Goal: Task Accomplishment & Management: Complete application form

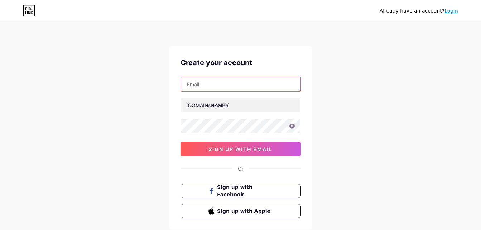
click at [221, 83] on input "text" at bounding box center [241, 84] width 120 height 14
type input "aakibqureshi42@gmail.com"
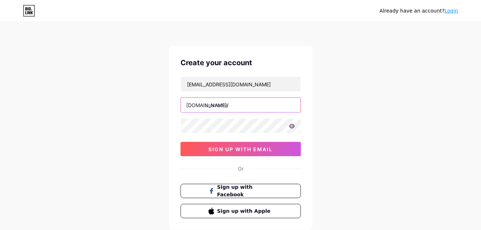
drag, startPoint x: 222, startPoint y: 118, endPoint x: 209, endPoint y: 105, distance: 18.5
click at [209, 105] on input "text" at bounding box center [241, 105] width 120 height 14
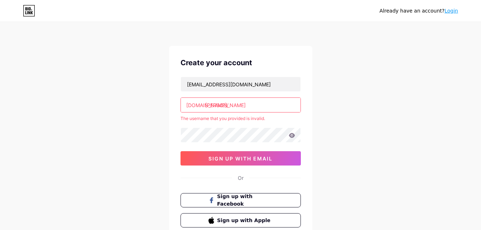
click at [232, 108] on input "dj akib" at bounding box center [241, 105] width 120 height 14
click at [232, 105] on input "dj akib" at bounding box center [241, 105] width 120 height 14
type input "d"
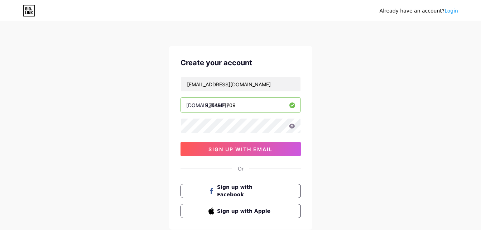
type input "9351901209"
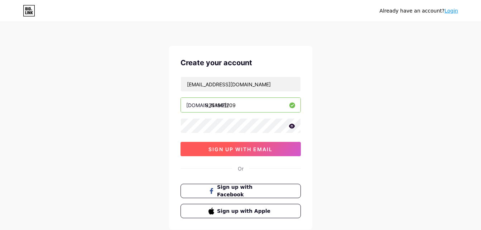
click at [235, 152] on span "sign up with email" at bounding box center [241, 149] width 64 height 6
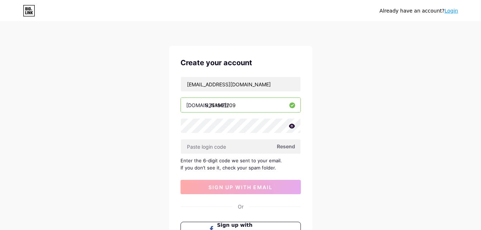
click at [293, 127] on icon at bounding box center [292, 126] width 6 height 5
click at [286, 149] on span "Resend" at bounding box center [286, 147] width 18 height 8
click at [235, 145] on input "text" at bounding box center [241, 146] width 120 height 14
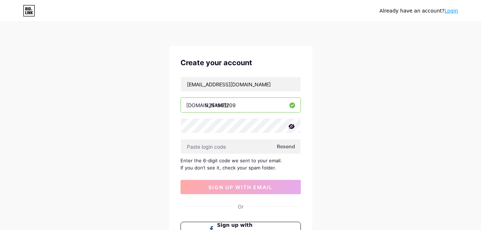
click at [292, 126] on icon at bounding box center [291, 126] width 7 height 7
click at [292, 126] on icon at bounding box center [292, 126] width 6 height 5
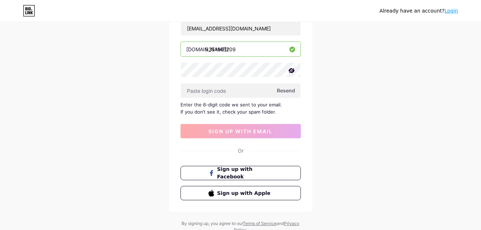
scroll to position [57, 0]
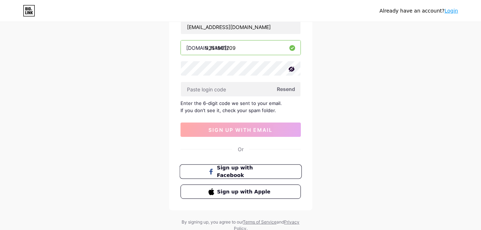
click at [234, 170] on span "Sign up with Facebook" at bounding box center [245, 171] width 56 height 15
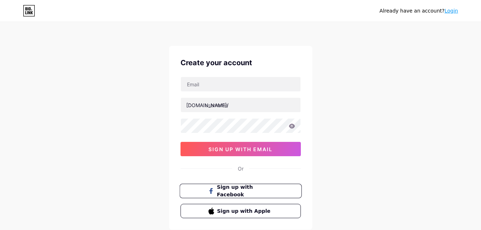
click at [224, 189] on span "Sign up with Facebook" at bounding box center [245, 190] width 56 height 15
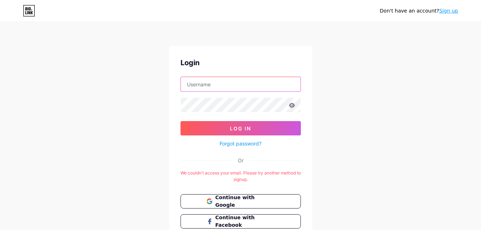
click at [219, 84] on input "text" at bounding box center [241, 84] width 120 height 14
type input "Aakib mb"
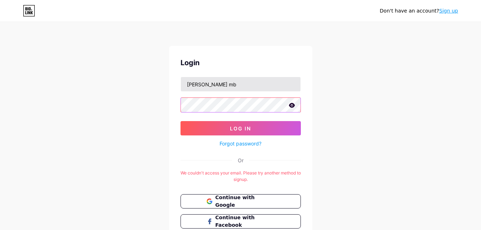
click at [181, 121] on button "Log In" at bounding box center [241, 128] width 120 height 14
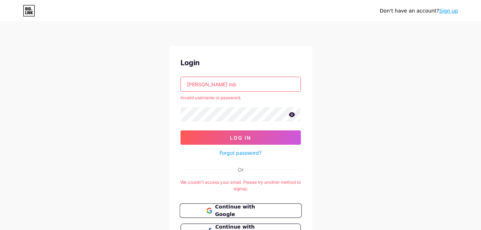
click at [250, 209] on span "Continue with Google" at bounding box center [245, 210] width 60 height 15
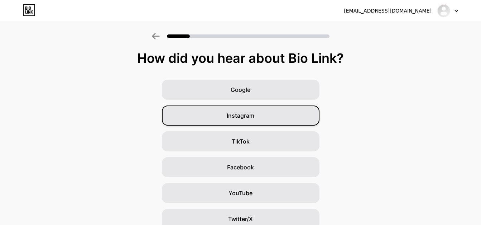
click at [247, 119] on span "Instagram" at bounding box center [241, 115] width 28 height 9
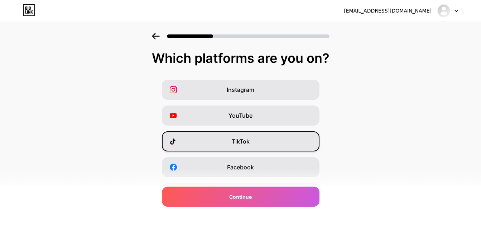
click at [249, 145] on span "TikTok" at bounding box center [241, 141] width 18 height 9
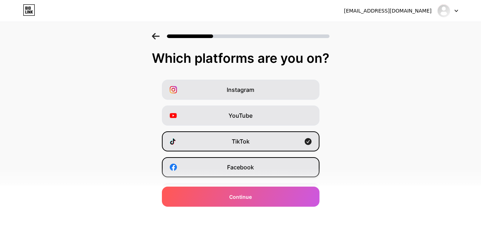
click at [248, 168] on span "Facebook" at bounding box center [240, 167] width 27 height 9
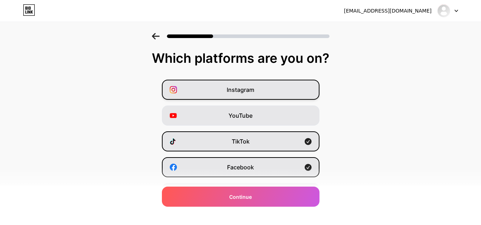
click at [246, 92] on span "Instagram" at bounding box center [241, 89] width 28 height 9
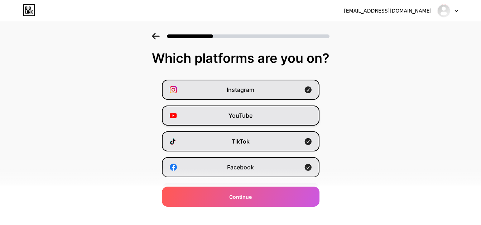
click at [245, 113] on span "YouTube" at bounding box center [241, 115] width 24 height 9
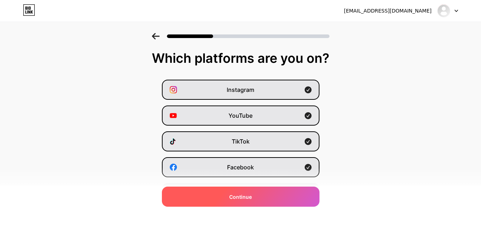
click at [249, 197] on span "Continue" at bounding box center [240, 197] width 23 height 8
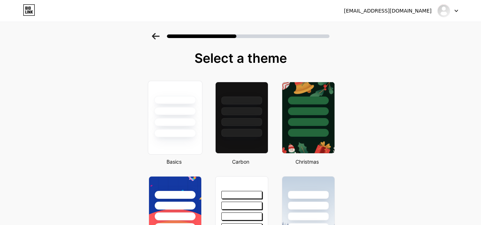
click at [185, 145] on div at bounding box center [175, 118] width 54 height 74
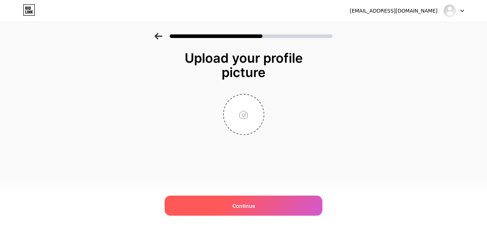
click at [242, 205] on span "Continue" at bounding box center [243, 206] width 23 height 8
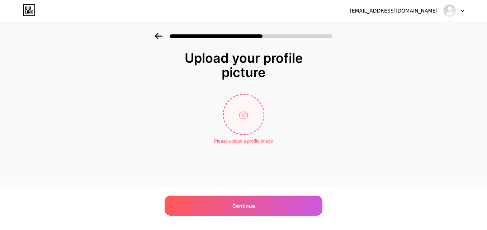
click at [244, 116] on input "file" at bounding box center [244, 115] width 40 height 40
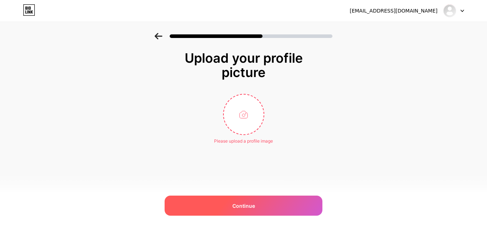
click at [245, 204] on span "Continue" at bounding box center [243, 206] width 23 height 8
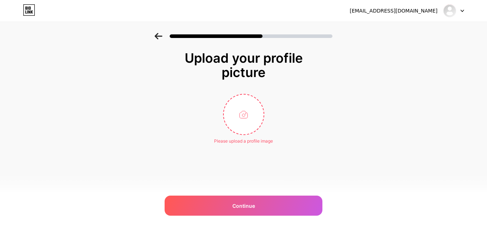
click at [346, 172] on div "Upload your profile picture Please upload a profile image Continue" at bounding box center [243, 106] width 487 height 147
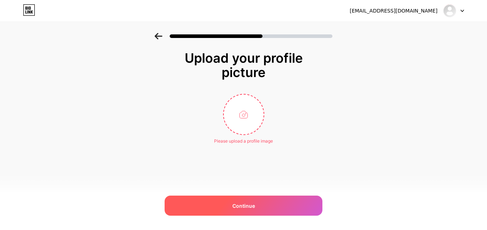
click at [288, 207] on div "Continue" at bounding box center [243, 206] width 158 height 20
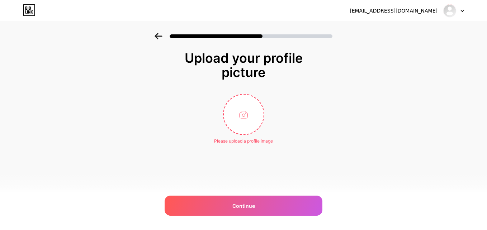
click at [158, 39] on icon at bounding box center [158, 36] width 8 height 6
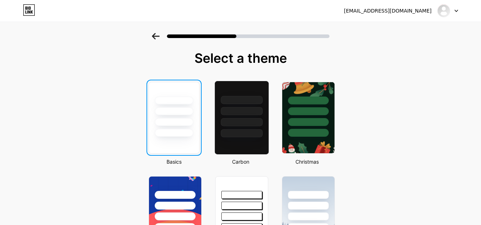
click at [244, 133] on div at bounding box center [242, 133] width 42 height 8
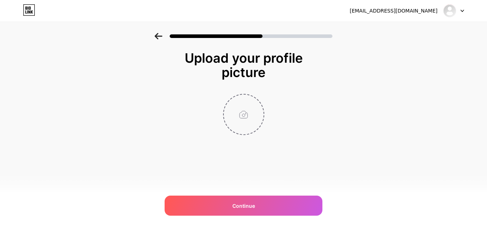
click at [238, 120] on input "file" at bounding box center [244, 115] width 40 height 40
click at [240, 131] on input "file" at bounding box center [244, 115] width 40 height 40
type input "C:\fakepath\2020+logo+.png"
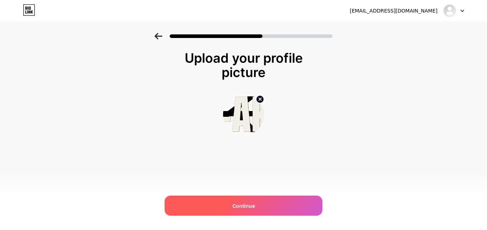
click at [245, 206] on span "Continue" at bounding box center [243, 206] width 23 height 8
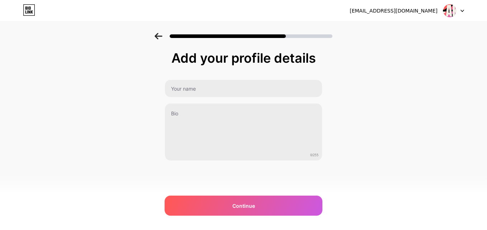
click at [356, 197] on div "[EMAIL_ADDRESS][DOMAIN_NAME] Logout Link Copied Add your profile details 0/255 …" at bounding box center [243, 115] width 487 height 230
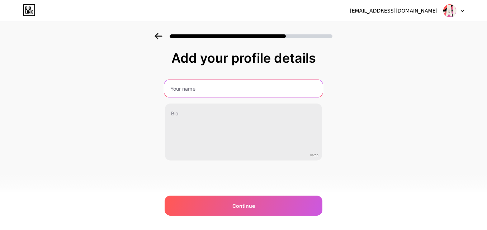
click at [233, 92] on input "text" at bounding box center [243, 88] width 158 height 17
type input "d"
type input "[PERSON_NAME]"
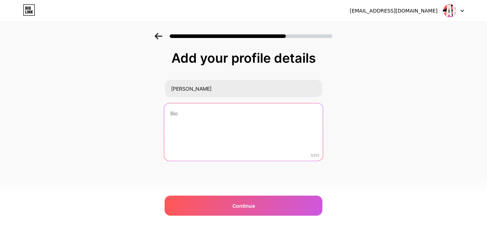
click at [196, 115] on textarea at bounding box center [243, 132] width 158 height 58
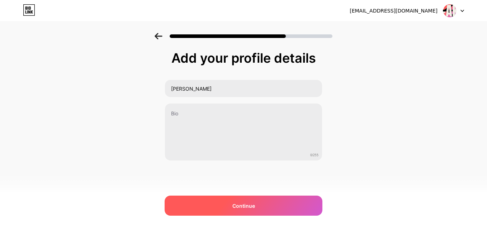
click at [224, 205] on div "Continue" at bounding box center [243, 206] width 158 height 20
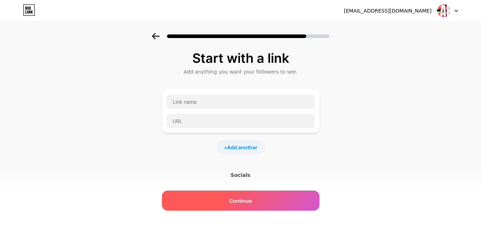
click at [248, 204] on span "Continue" at bounding box center [240, 201] width 23 height 8
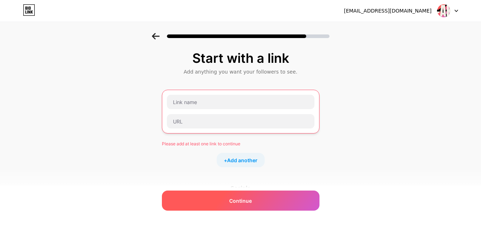
click at [245, 200] on span "Continue" at bounding box center [240, 201] width 23 height 8
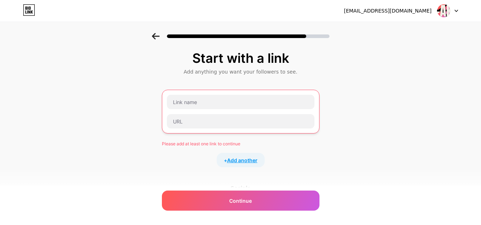
click at [241, 163] on span "Add another" at bounding box center [242, 160] width 30 height 8
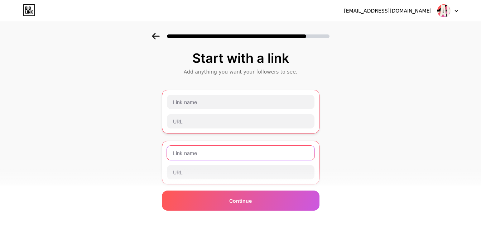
click at [199, 156] on input "text" at bounding box center [241, 152] width 148 height 14
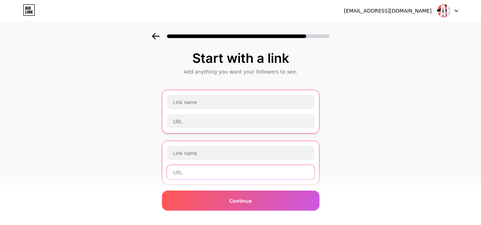
click at [195, 176] on input "text" at bounding box center [241, 172] width 148 height 14
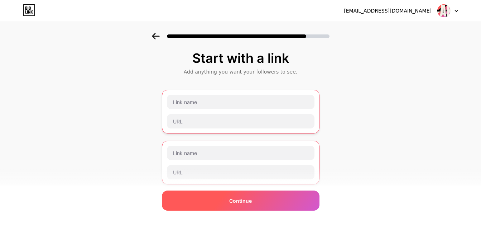
click at [232, 199] on div "Continue" at bounding box center [241, 200] width 158 height 20
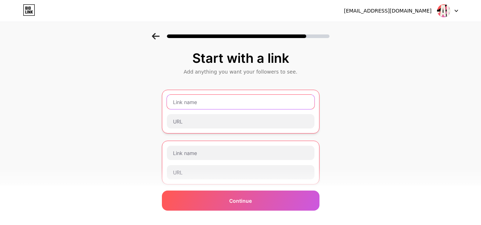
click at [216, 103] on input "text" at bounding box center [241, 102] width 148 height 14
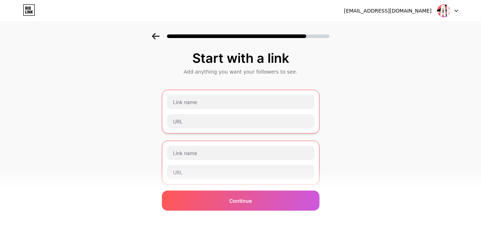
click at [399, 148] on div "Start with a link Add anything you want your followers to see. Please add at le…" at bounding box center [240, 191] width 481 height 316
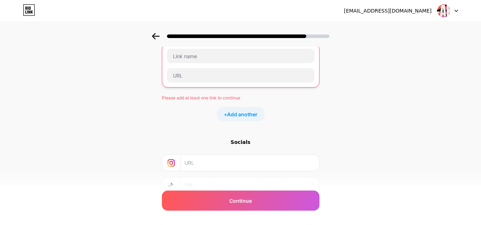
scroll to position [153, 0]
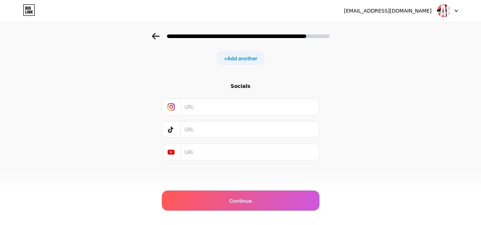
click at [203, 107] on input "text" at bounding box center [250, 107] width 130 height 16
type input "[PERSON_NAME] mb"
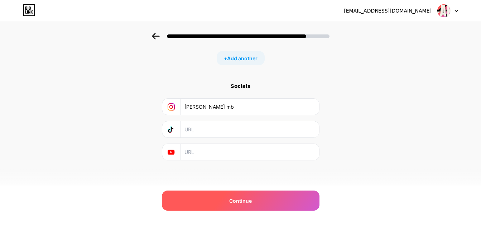
click at [218, 202] on div "Continue" at bounding box center [241, 200] width 158 height 20
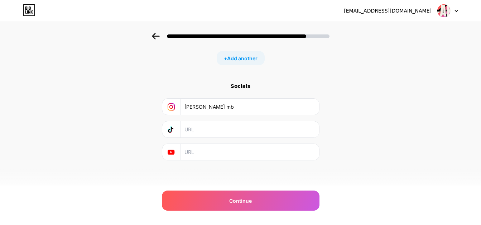
click at [205, 90] on div "Socials [PERSON_NAME] mb" at bounding box center [241, 121] width 158 height 78
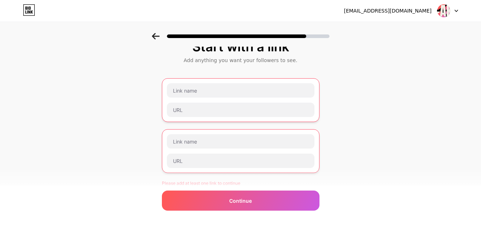
scroll to position [0, 0]
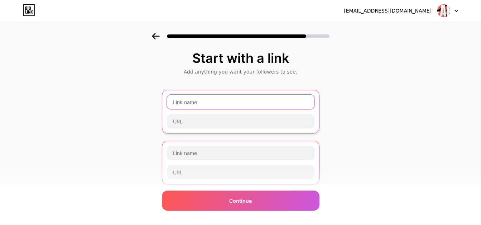
click at [208, 99] on input "text" at bounding box center [241, 102] width 148 height 14
click at [196, 102] on input "text" at bounding box center [241, 102] width 148 height 14
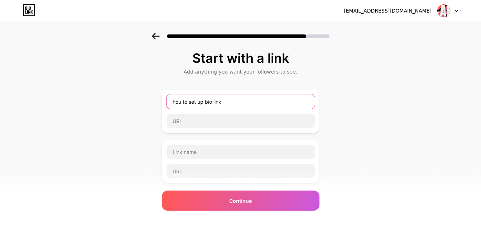
type input "hou to set up bio link"
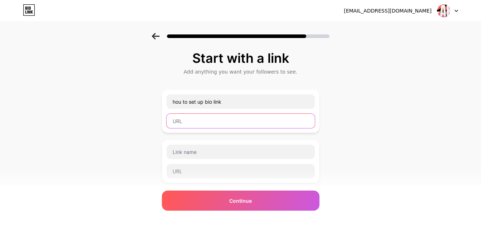
click at [204, 120] on input "text" at bounding box center [241, 121] width 148 height 14
click at [181, 119] on input "text" at bounding box center [241, 121] width 148 height 14
type input "htppp"
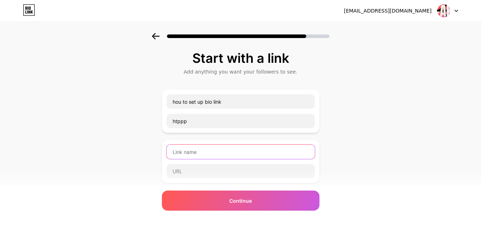
click at [182, 151] on input "text" at bounding box center [241, 151] width 148 height 14
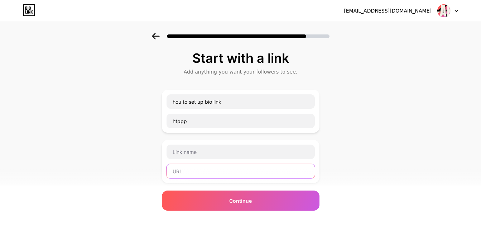
click at [191, 171] on input "text" at bounding box center [241, 171] width 148 height 14
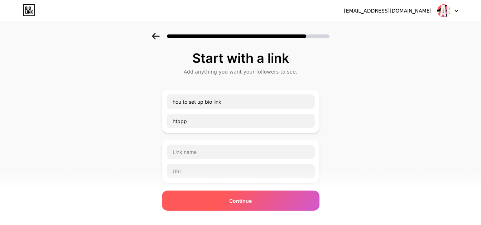
click at [258, 201] on div "Continue" at bounding box center [241, 200] width 158 height 20
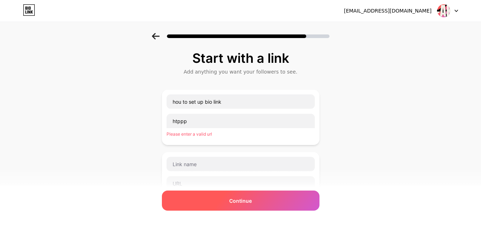
click at [258, 201] on div "Continue" at bounding box center [241, 200] width 158 height 20
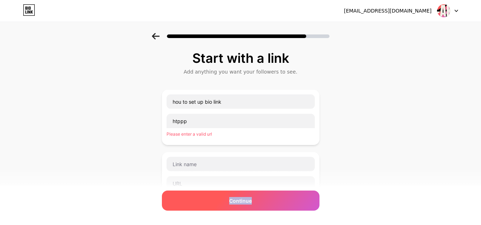
click at [258, 201] on div "Continue" at bounding box center [241, 200] width 158 height 20
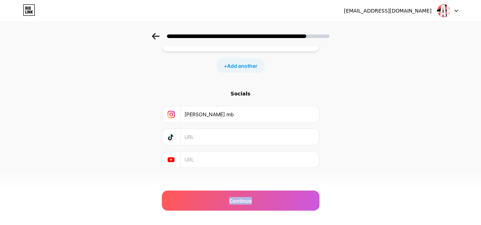
scroll to position [151, 0]
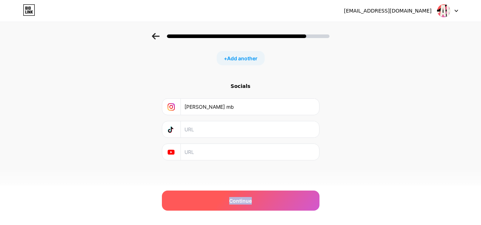
click at [243, 203] on span "Continue" at bounding box center [240, 201] width 23 height 8
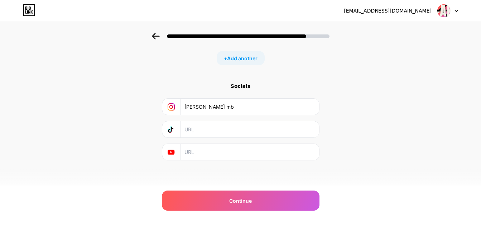
click at [242, 85] on div "Socials" at bounding box center [241, 85] width 158 height 7
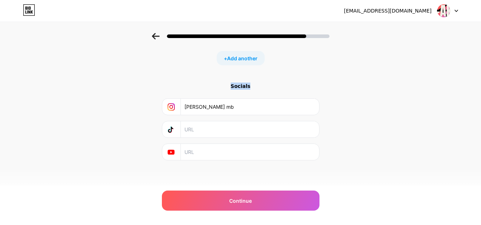
click at [362, 69] on div "Start with a link Add anything you want your followers to see. [PERSON_NAME] to…" at bounding box center [240, 39] width 481 height 314
click at [158, 37] on icon at bounding box center [156, 36] width 8 height 6
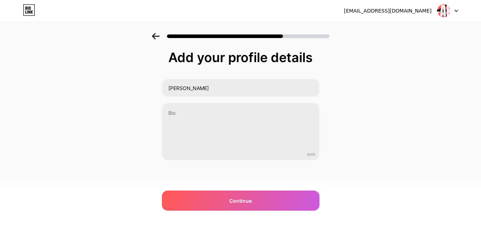
scroll to position [0, 0]
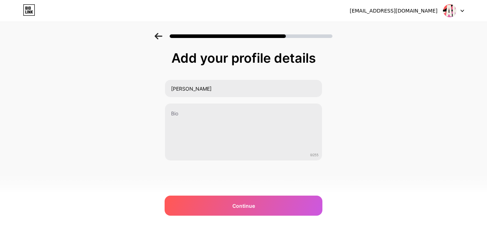
click at [158, 37] on icon at bounding box center [158, 36] width 8 height 6
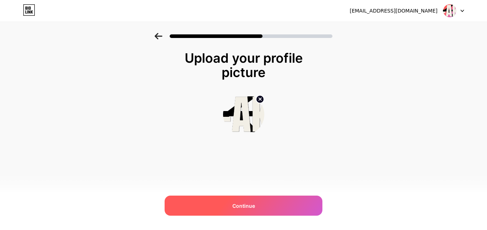
click at [234, 210] on div "Continue" at bounding box center [243, 206] width 158 height 20
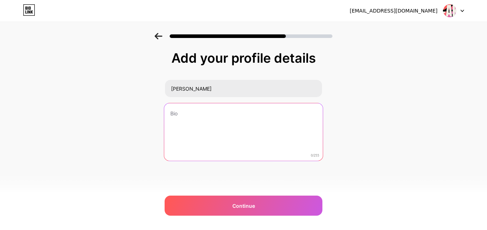
click at [185, 118] on textarea at bounding box center [243, 132] width 158 height 58
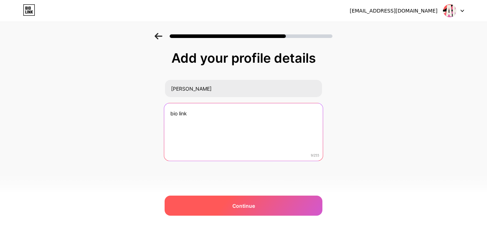
type textarea "bio link"
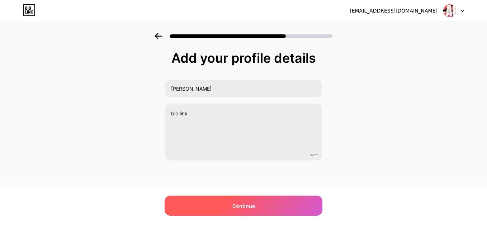
click at [217, 206] on div "Continue" at bounding box center [243, 206] width 158 height 20
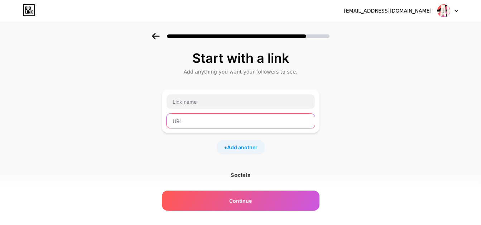
click at [205, 122] on input "text" at bounding box center [241, 121] width 148 height 14
click at [239, 176] on div "Socials" at bounding box center [241, 174] width 158 height 7
click at [192, 124] on input "text" at bounding box center [241, 121] width 148 height 14
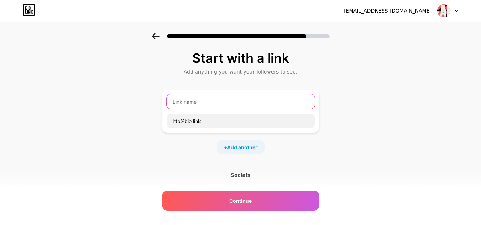
click at [208, 99] on input "text" at bounding box center [241, 101] width 148 height 14
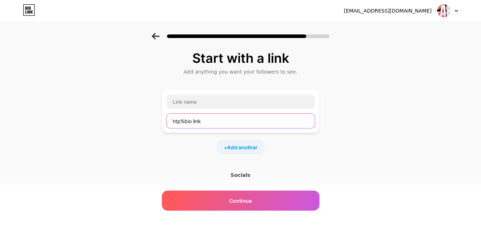
click at [180, 121] on input "htp%bio link" at bounding box center [241, 121] width 148 height 14
type input "http%bio link"
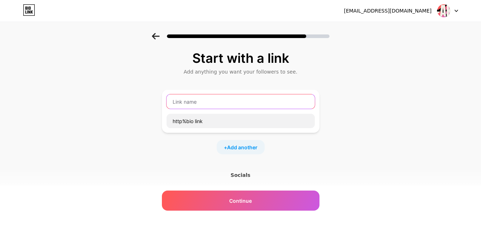
click at [202, 101] on input "text" at bounding box center [241, 101] width 148 height 14
type input "bio link"
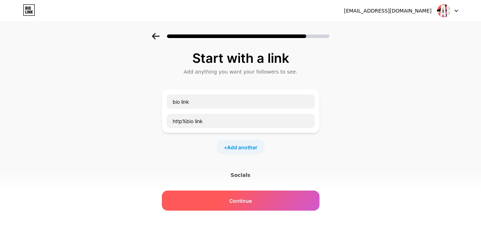
click at [226, 200] on div "Continue" at bounding box center [241, 200] width 158 height 20
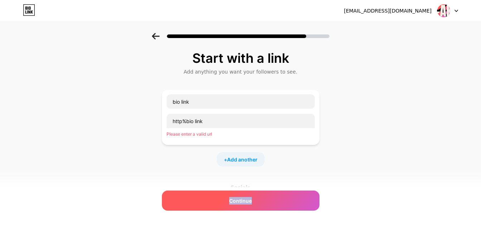
click at [226, 200] on div "Continue" at bounding box center [241, 200] width 158 height 20
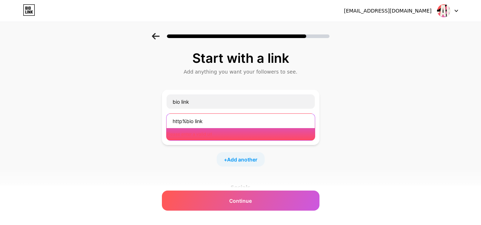
click at [213, 121] on input "http%bio link" at bounding box center [241, 121] width 148 height 14
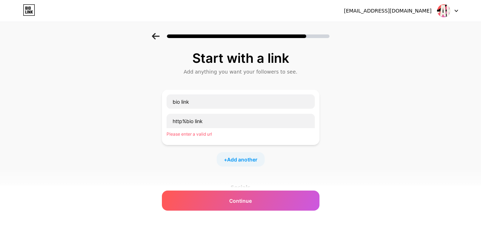
click at [209, 134] on div "Please enter a valid url" at bounding box center [241, 134] width 148 height 6
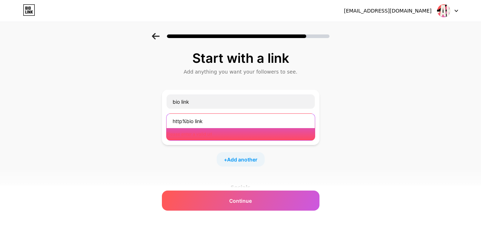
click at [208, 123] on input "http%bio link" at bounding box center [241, 121] width 148 height 14
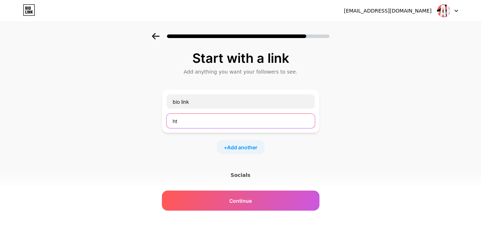
type input "h"
click at [455, 8] on div at bounding box center [447, 10] width 21 height 13
click at [408, 51] on div "Start with a link Add anything you want your followers to see. bio link + Add a…" at bounding box center [240, 159] width 481 height 252
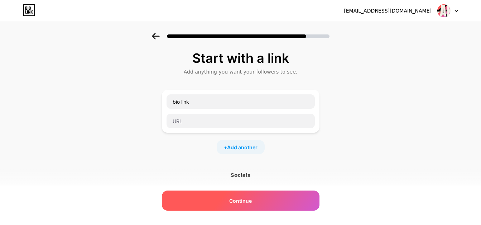
click at [245, 202] on span "Continue" at bounding box center [240, 201] width 23 height 8
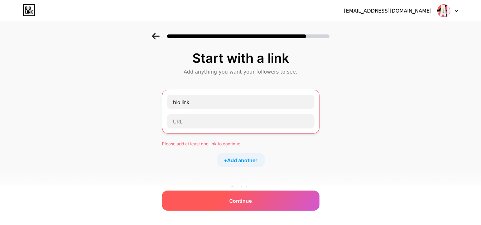
click at [245, 202] on span "Continue" at bounding box center [240, 201] width 23 height 8
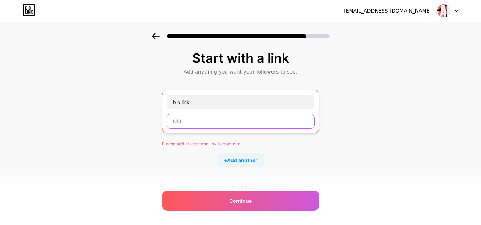
drag, startPoint x: 245, startPoint y: 202, endPoint x: 205, endPoint y: 123, distance: 88.1
click at [205, 123] on input "text" at bounding box center [241, 121] width 148 height 14
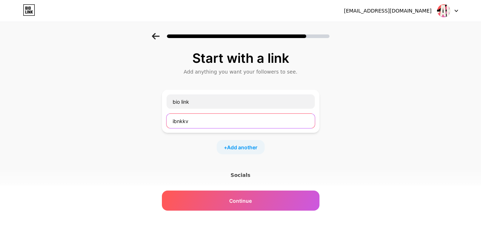
type input "ibnkkv"
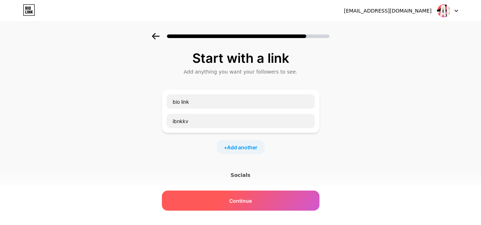
click at [241, 201] on span "Continue" at bounding box center [240, 201] width 23 height 8
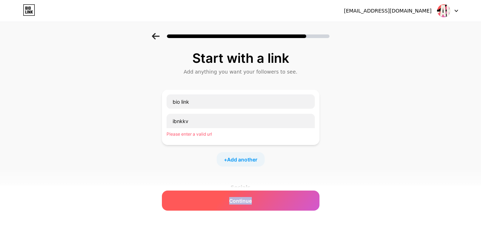
click at [241, 201] on span "Continue" at bounding box center [240, 201] width 23 height 8
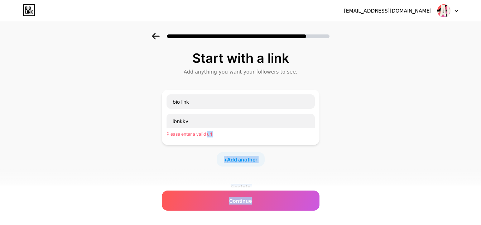
drag, startPoint x: 241, startPoint y: 201, endPoint x: 213, endPoint y: 133, distance: 73.6
click at [213, 133] on div "Start with a link Add anything you want your followers to see. bio link [PERSON…" at bounding box center [241, 156] width 158 height 210
click at [213, 133] on div "Please enter a valid url" at bounding box center [241, 134] width 148 height 6
click at [215, 130] on div "[PERSON_NAME] Please enter a valid url" at bounding box center [240, 126] width 149 height 27
click at [209, 135] on div "Please enter a valid url" at bounding box center [241, 134] width 148 height 6
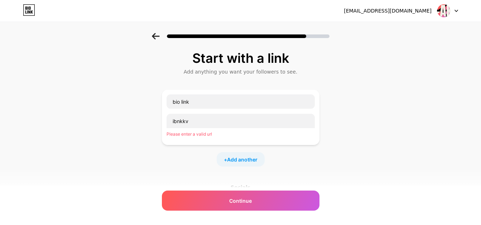
click at [209, 135] on div "Please enter a valid url" at bounding box center [241, 134] width 148 height 6
click at [196, 138] on div "[PERSON_NAME] Please enter a valid url" at bounding box center [240, 126] width 149 height 27
drag, startPoint x: 216, startPoint y: 136, endPoint x: 166, endPoint y: 137, distance: 50.2
click at [166, 137] on div "bio link [PERSON_NAME] Please enter a valid url" at bounding box center [241, 117] width 158 height 55
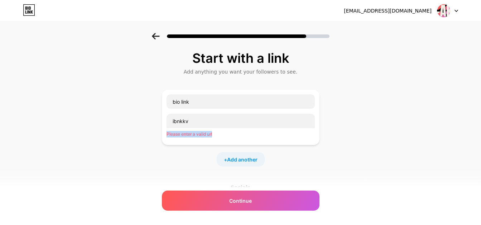
click at [225, 130] on div "[PERSON_NAME] Please enter a valid url" at bounding box center [240, 126] width 149 height 27
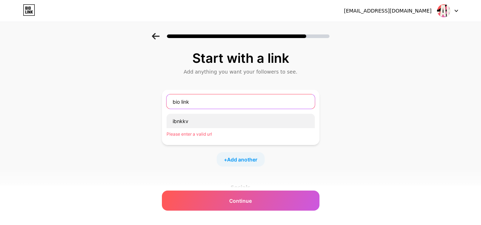
click at [207, 103] on input "bio link" at bounding box center [241, 101] width 148 height 14
type input "b"
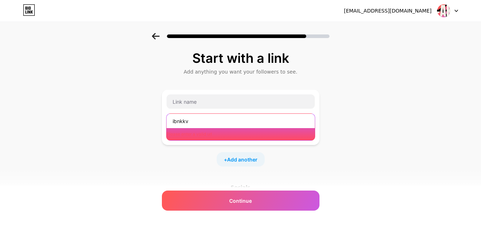
click at [210, 120] on input "ibnkkv" at bounding box center [241, 121] width 148 height 14
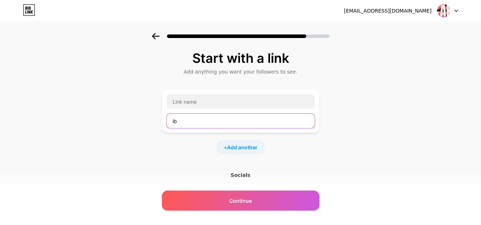
type input "i"
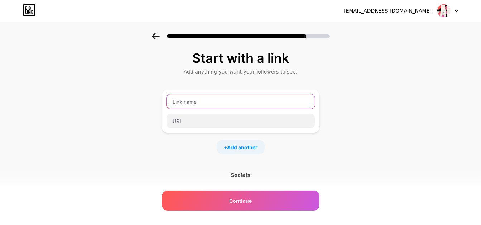
click at [215, 102] on input "text" at bounding box center [241, 101] width 148 height 14
